Goal: Task Accomplishment & Management: Use online tool/utility

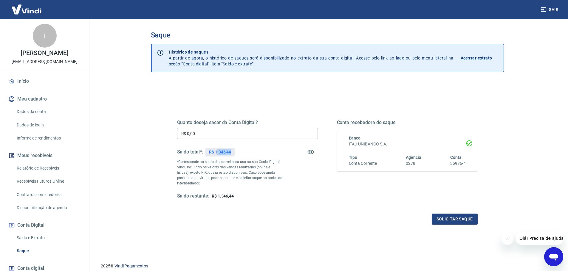
drag, startPoint x: 216, startPoint y: 151, endPoint x: 231, endPoint y: 151, distance: 14.9
click at [231, 151] on p "R$ 1.346,44" at bounding box center [220, 152] width 22 height 6
drag, startPoint x: 215, startPoint y: 154, endPoint x: 232, endPoint y: 153, distance: 17.3
click at [232, 153] on div "R$ 1.346,44" at bounding box center [219, 152] width 29 height 9
copy p "1.346,44"
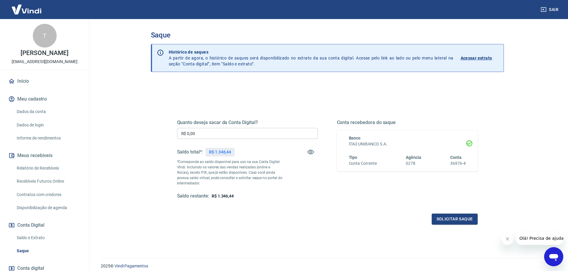
click at [307, 203] on div "Quanto deseja sacar da Conta Digital? R$ 0,00 ​ Saldo total*: R$ 1.346,44 *Corr…" at bounding box center [327, 164] width 300 height 119
click at [482, 57] on p "Acessar extrato" at bounding box center [476, 58] width 32 height 6
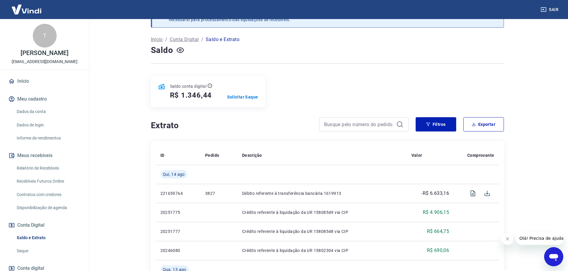
scroll to position [30, 0]
